Goal: Task Accomplishment & Management: Use online tool/utility

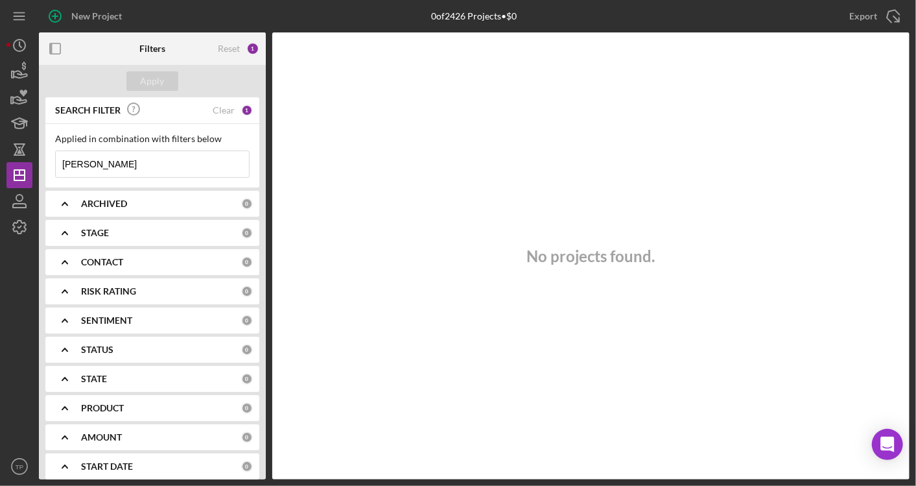
click at [117, 198] on b "ARCHIVED" at bounding box center [104, 203] width 46 height 10
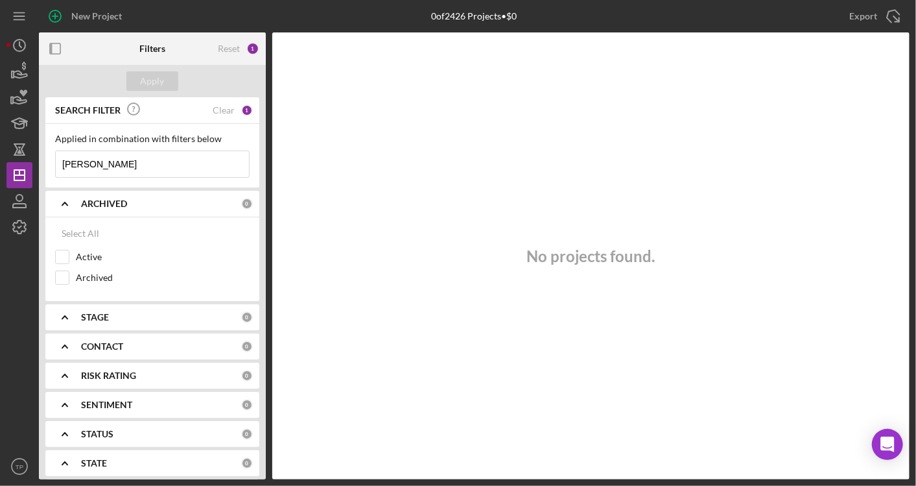
click at [117, 198] on b "ARCHIVED" at bounding box center [104, 203] width 46 height 10
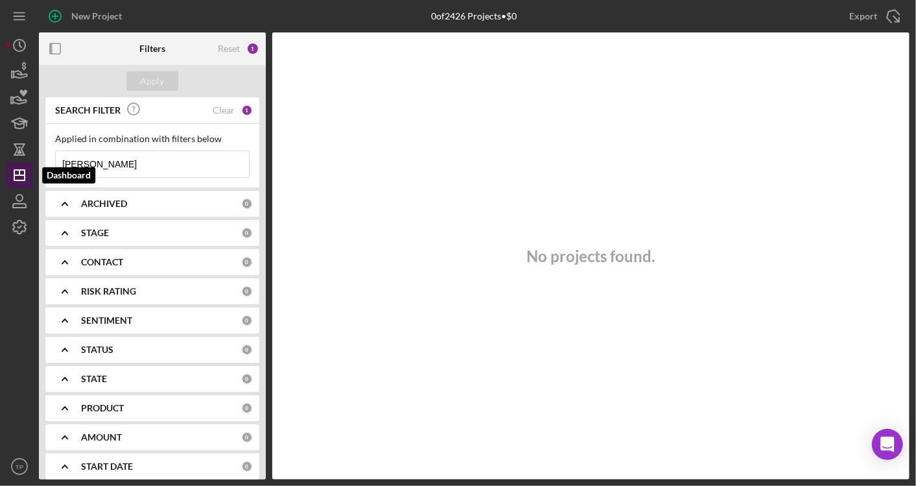
click at [23, 174] on icon "Icon/Dashboard" at bounding box center [19, 175] width 32 height 32
click at [94, 159] on input "[PERSON_NAME]" at bounding box center [152, 164] width 193 height 26
type input "t"
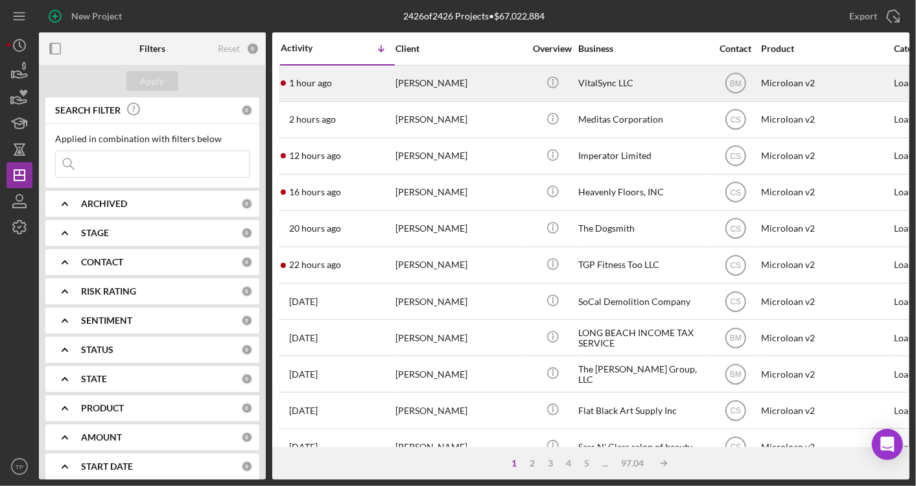
click at [460, 88] on div "[PERSON_NAME]" at bounding box center [460, 83] width 130 height 34
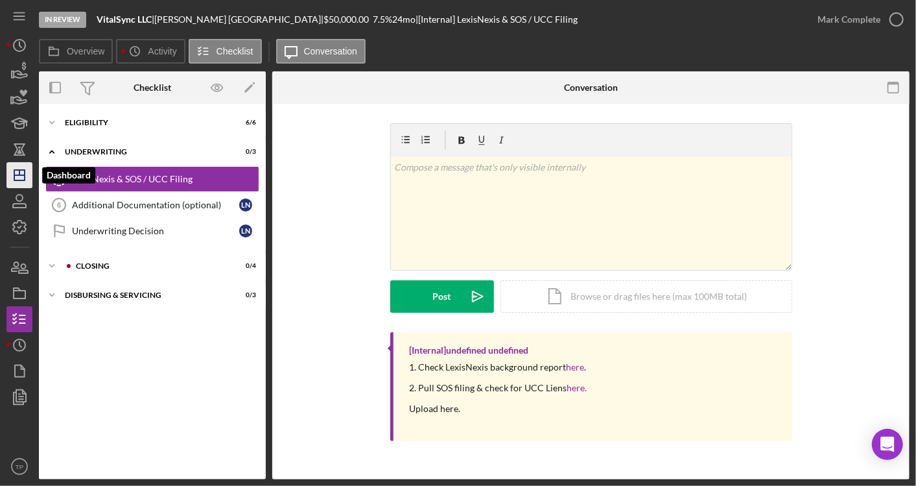
click at [23, 177] on icon "Icon/Dashboard" at bounding box center [19, 175] width 32 height 32
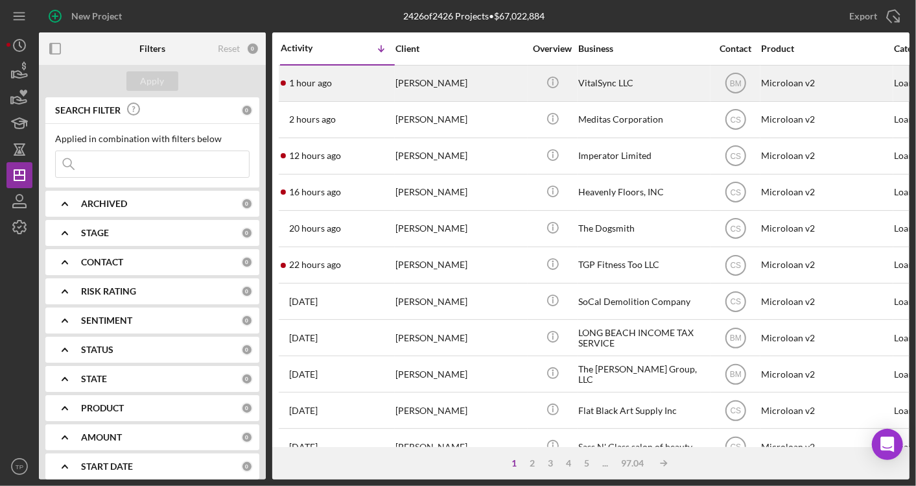
click at [457, 67] on div "[PERSON_NAME]" at bounding box center [460, 83] width 130 height 34
